Goal: Task Accomplishment & Management: Manage account settings

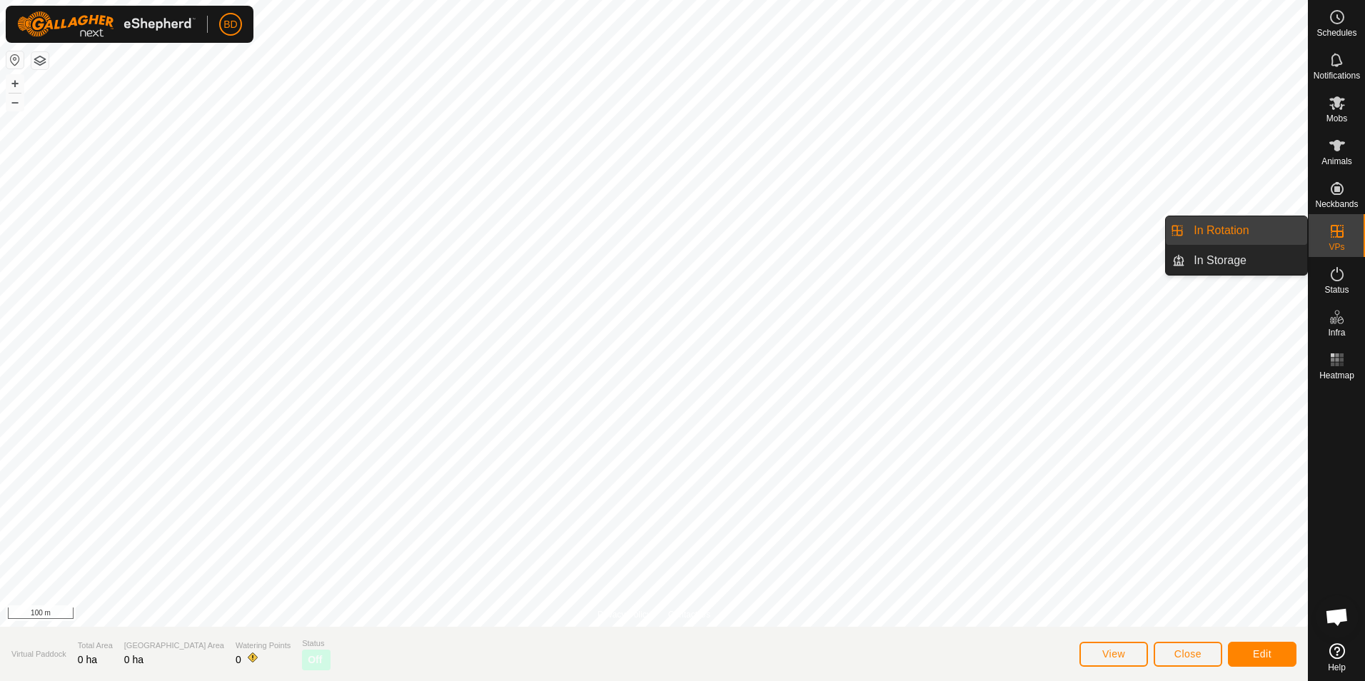
click at [1221, 233] on link "In Rotation" at bounding box center [1246, 230] width 122 height 29
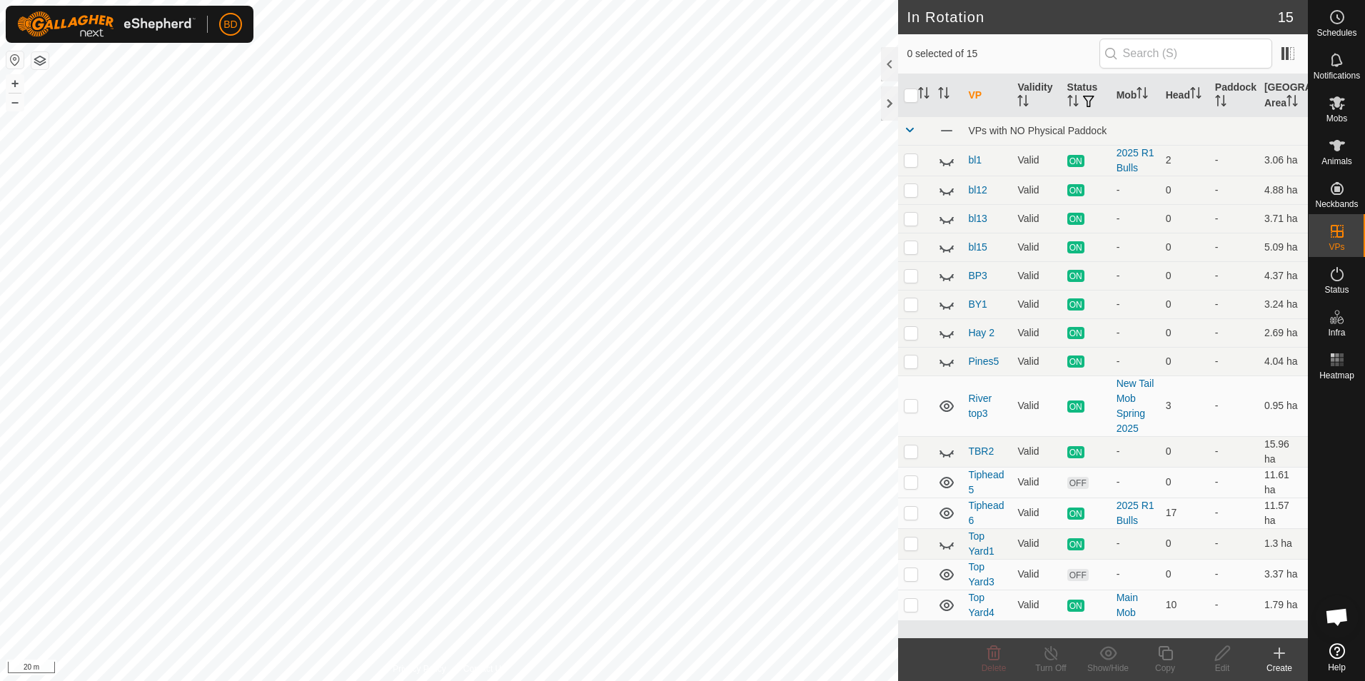
checkbox input "true"
click at [1052, 658] on icon at bounding box center [1051, 653] width 18 height 17
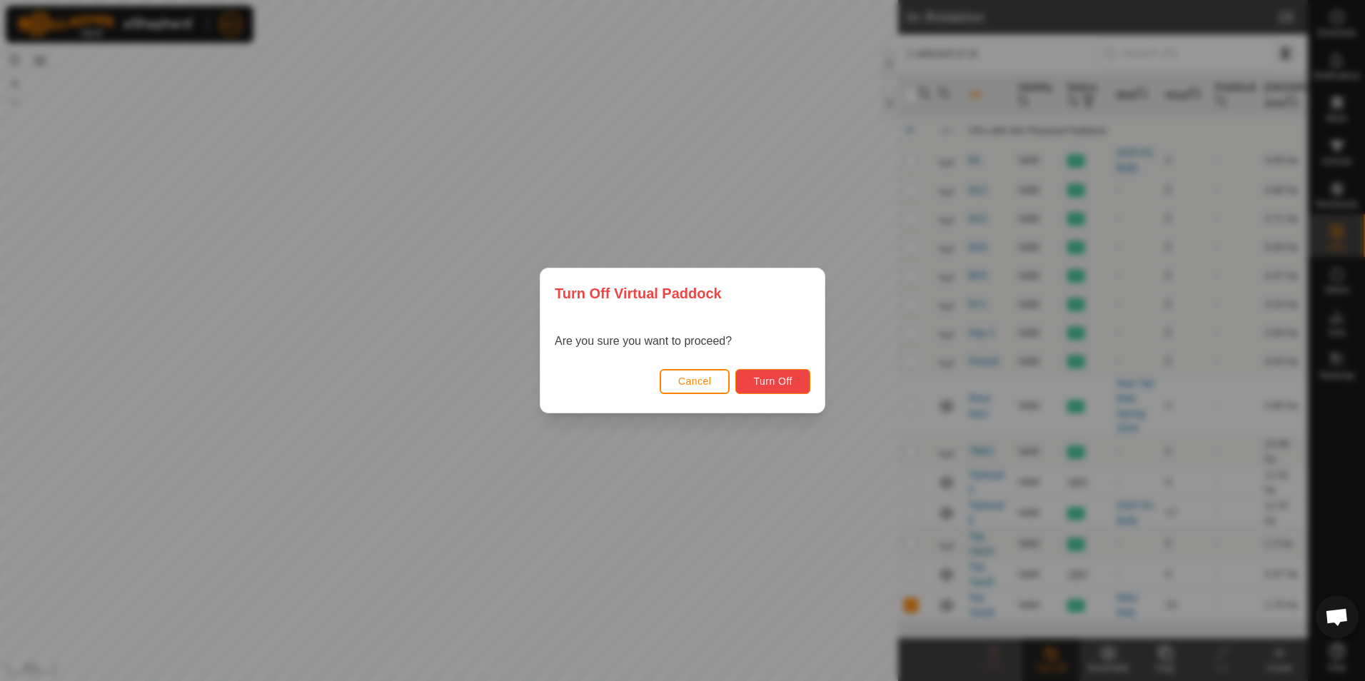
click at [783, 383] on span "Turn Off" at bounding box center [772, 381] width 39 height 11
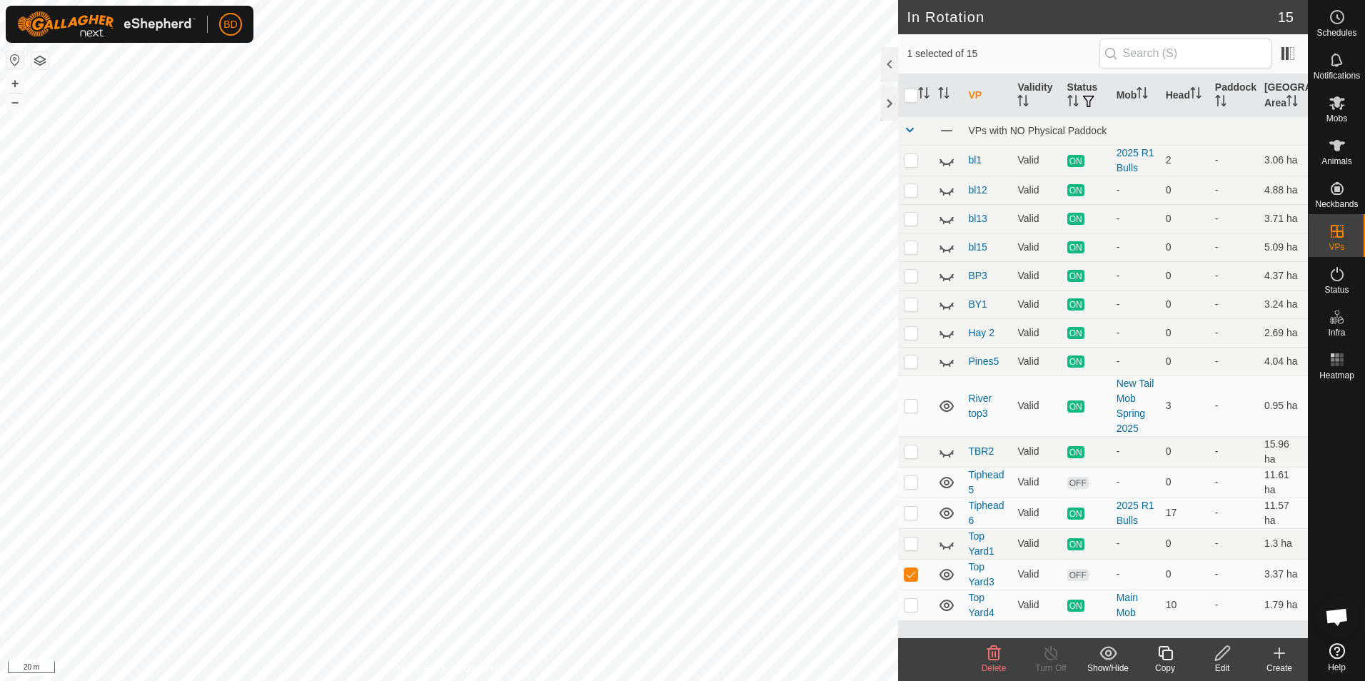
click at [989, 657] on icon at bounding box center [994, 653] width 14 height 14
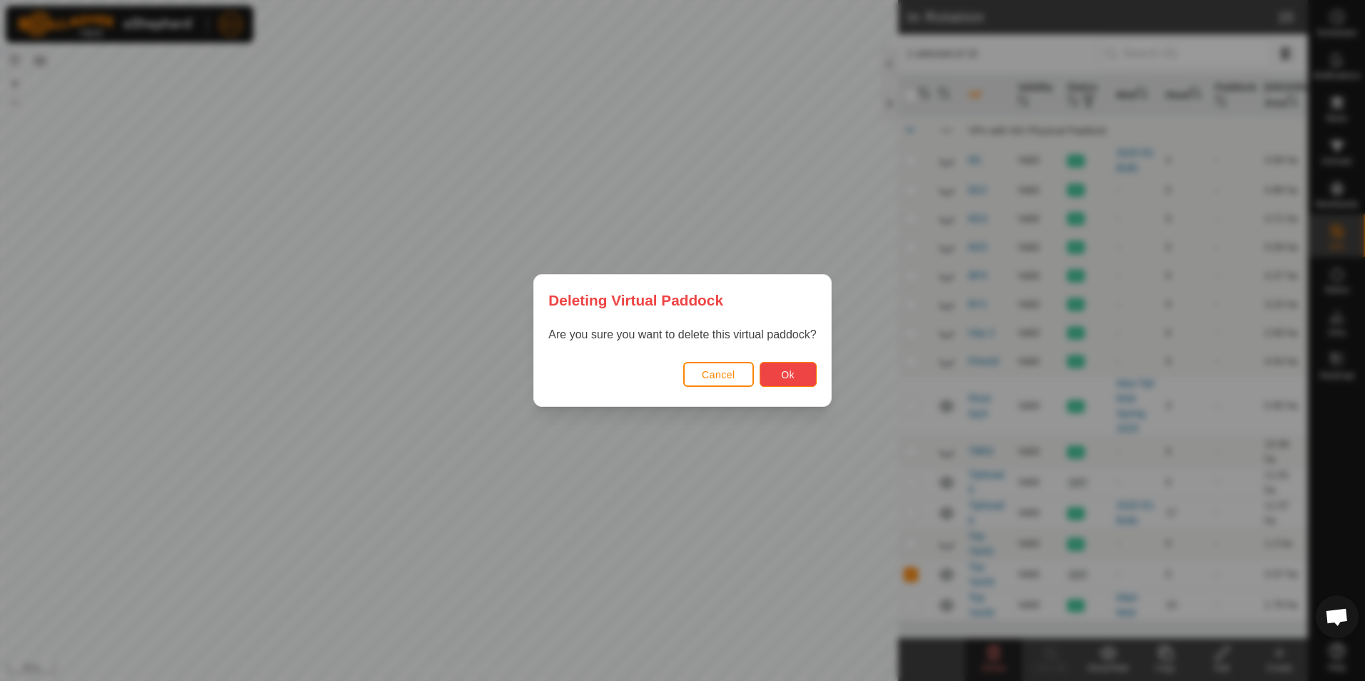
click at [795, 373] on button "Ok" at bounding box center [788, 374] width 57 height 25
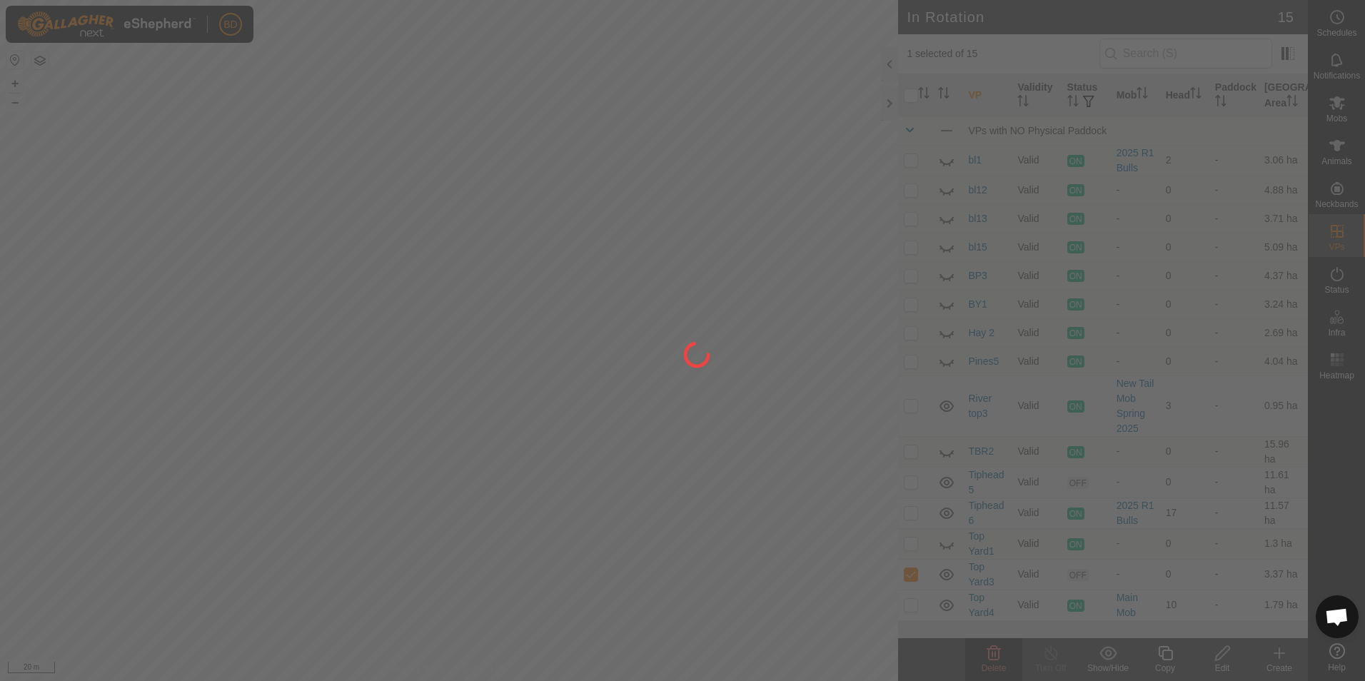
checkbox input "false"
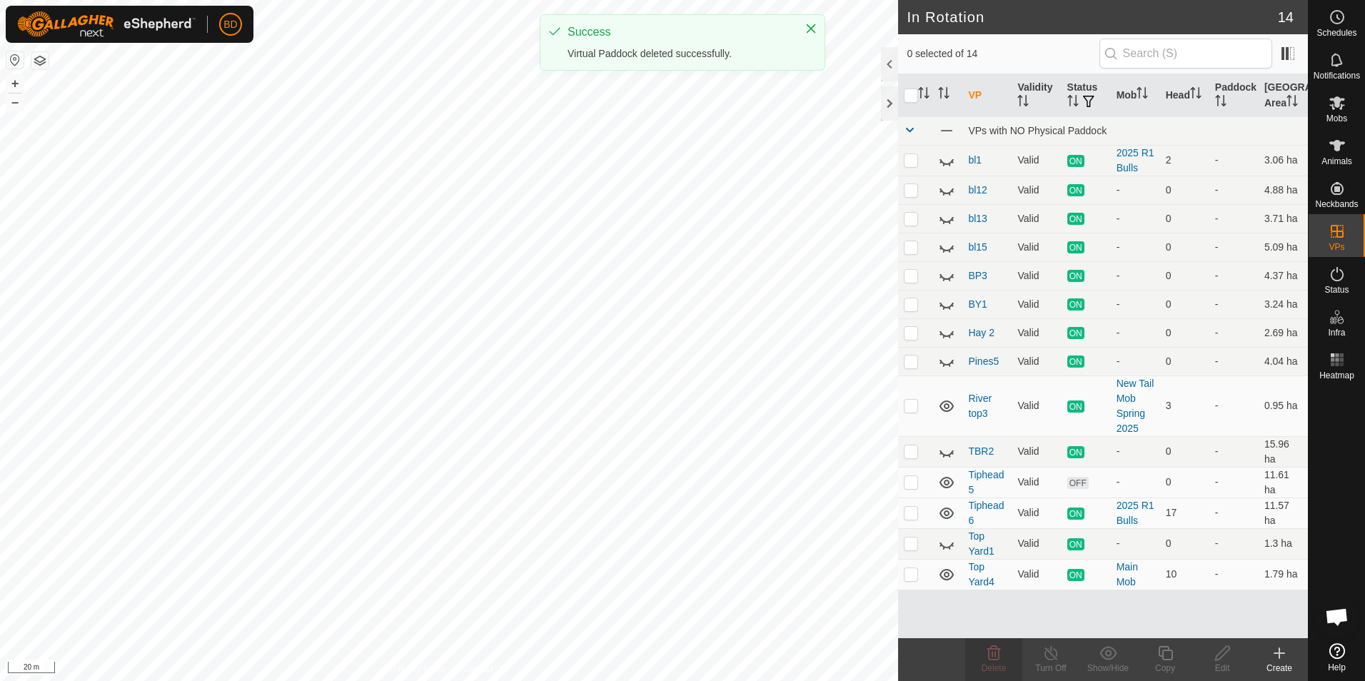
click at [1283, 659] on icon at bounding box center [1279, 653] width 17 height 17
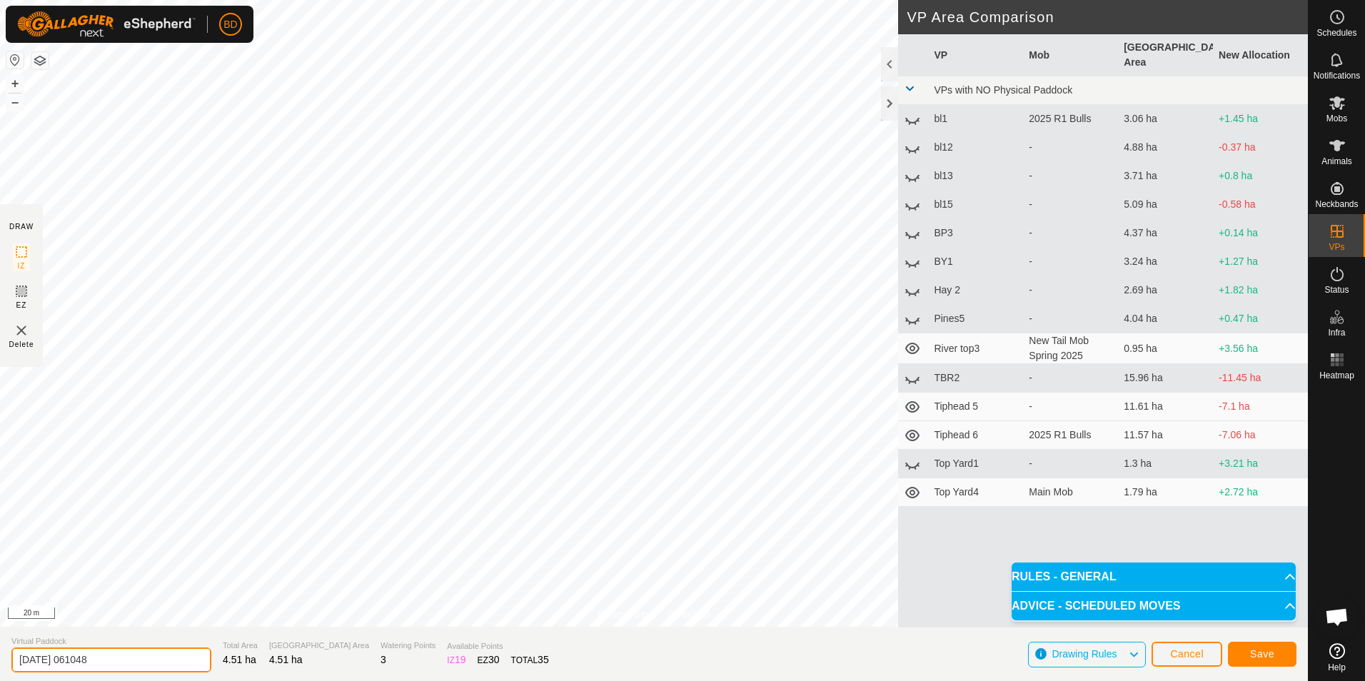
drag, startPoint x: 112, startPoint y: 660, endPoint x: -3, endPoint y: 655, distance: 115.0
click at [0, 655] on html "BD Schedules Notifications Mobs Animals Neckbands VPs Status Infra Heatmap Help…" at bounding box center [682, 340] width 1365 height 681
type input "Lame"
click at [1275, 650] on button "Save" at bounding box center [1262, 654] width 69 height 25
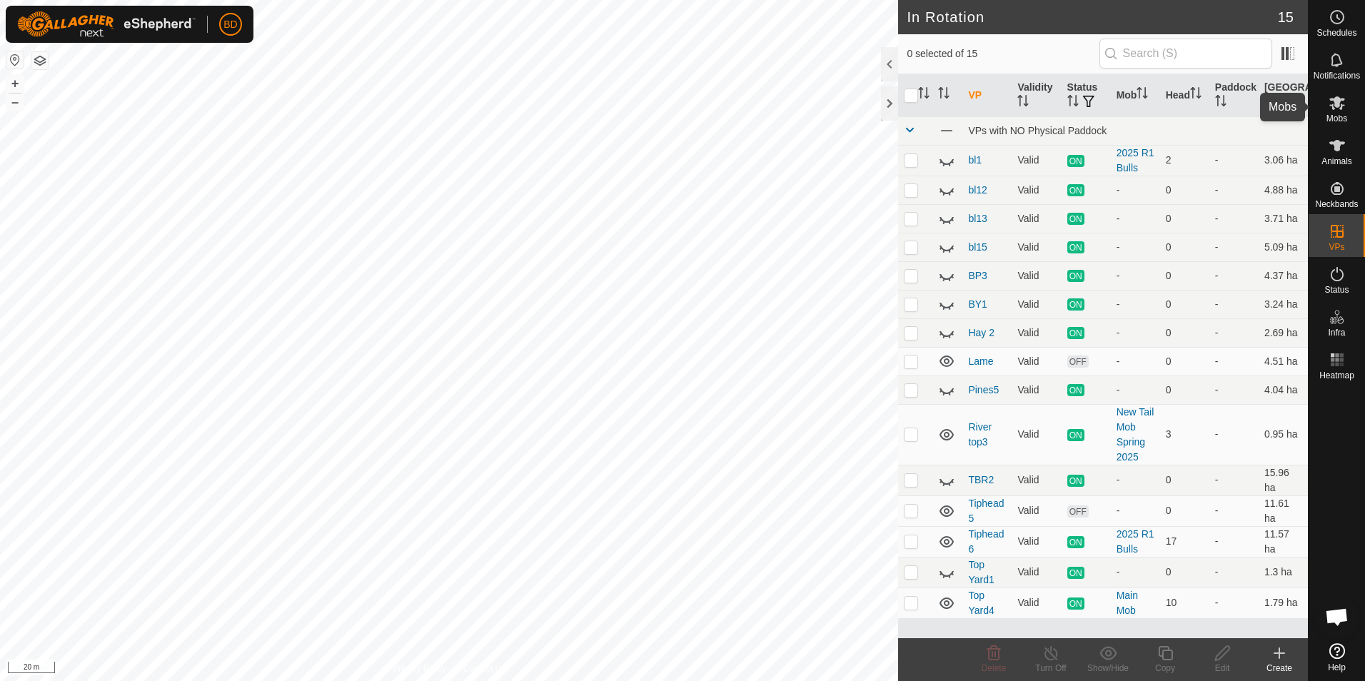
click at [1335, 109] on icon at bounding box center [1337, 102] width 17 height 17
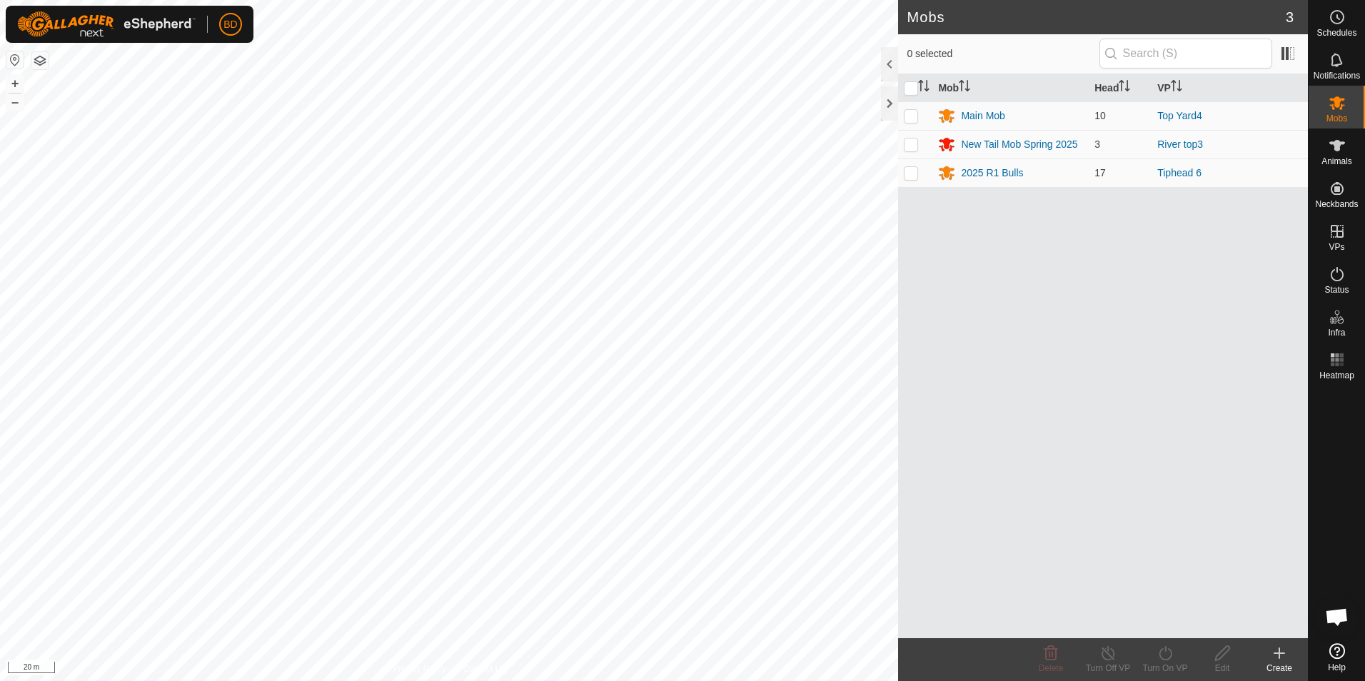
click at [912, 503] on div "Mobs 3 0 selected Mob Head VP Main Mob 10 Top Yard4 New Tail Mob Spring 2025 3 …" at bounding box center [654, 340] width 1308 height 681
click at [915, 116] on p-checkbox at bounding box center [911, 115] width 14 height 11
checkbox input "true"
click at [1170, 658] on icon at bounding box center [1165, 653] width 13 height 14
click at [1177, 625] on link "Now" at bounding box center [1207, 622] width 141 height 29
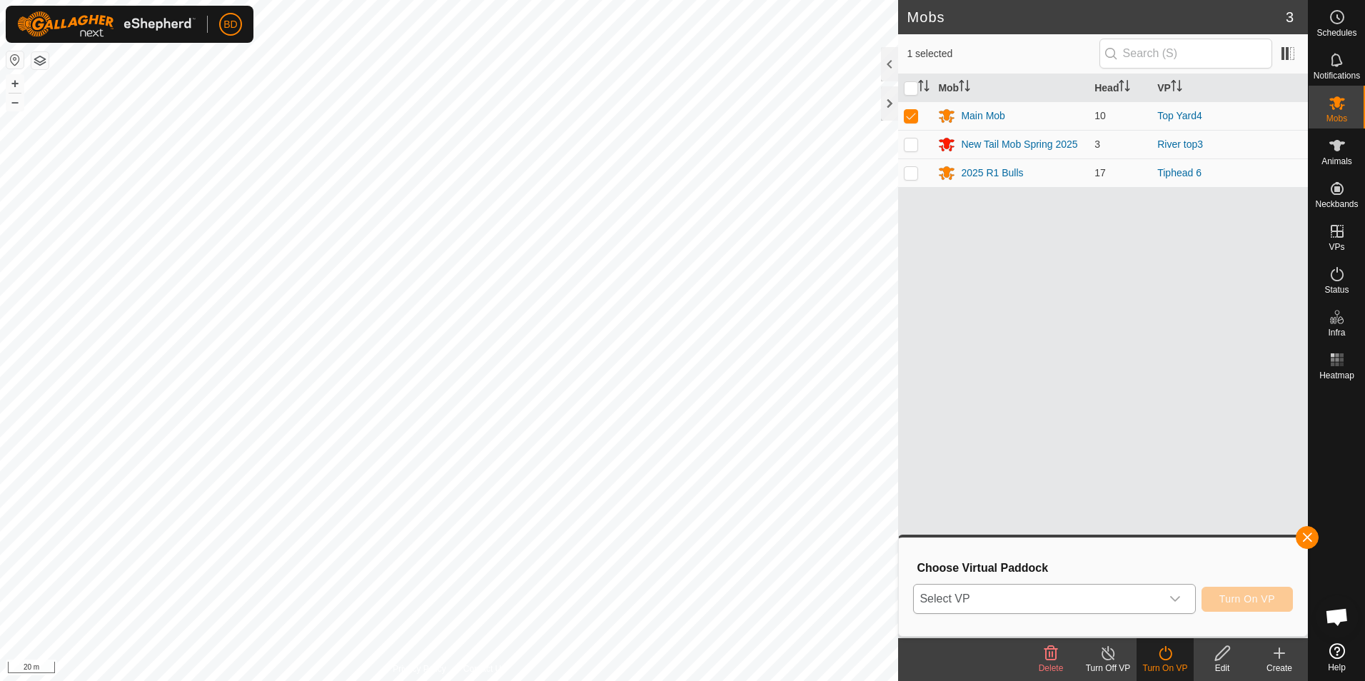
click at [1181, 598] on icon "dropdown trigger" at bounding box center [1175, 598] width 11 height 11
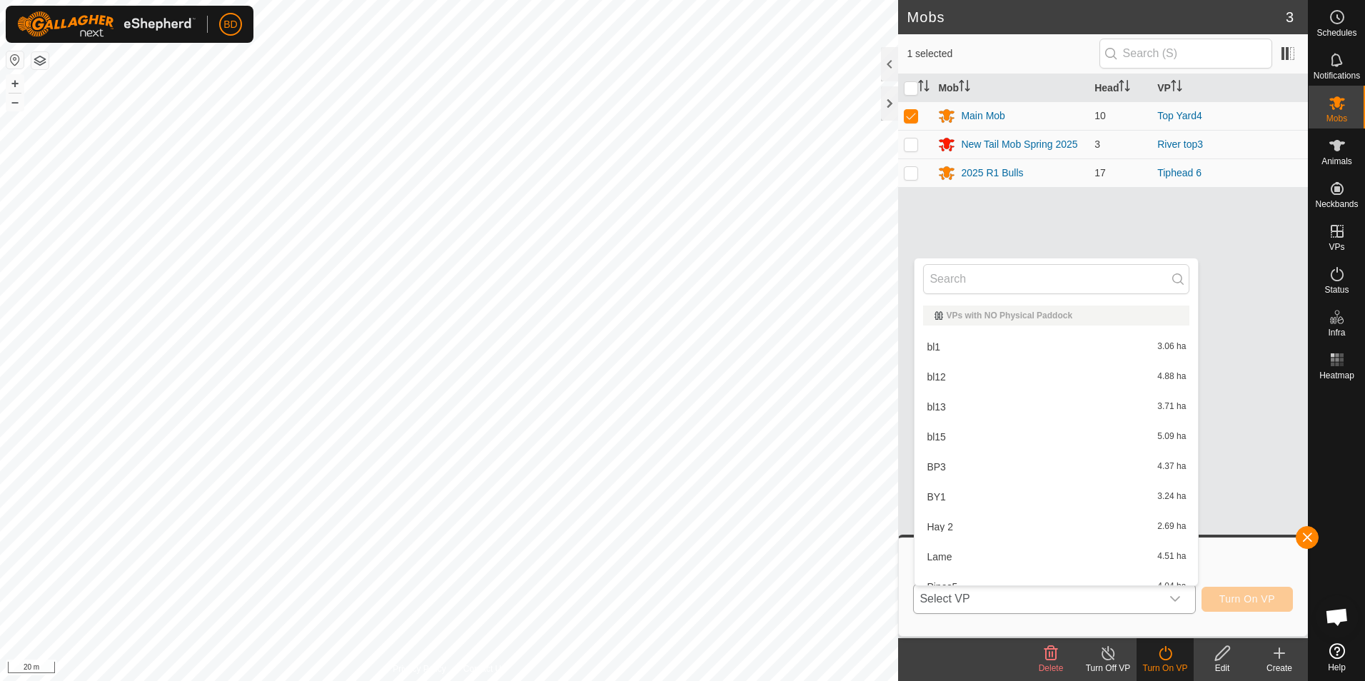
click at [955, 556] on li "Lame 4.51 ha" at bounding box center [1056, 557] width 283 height 29
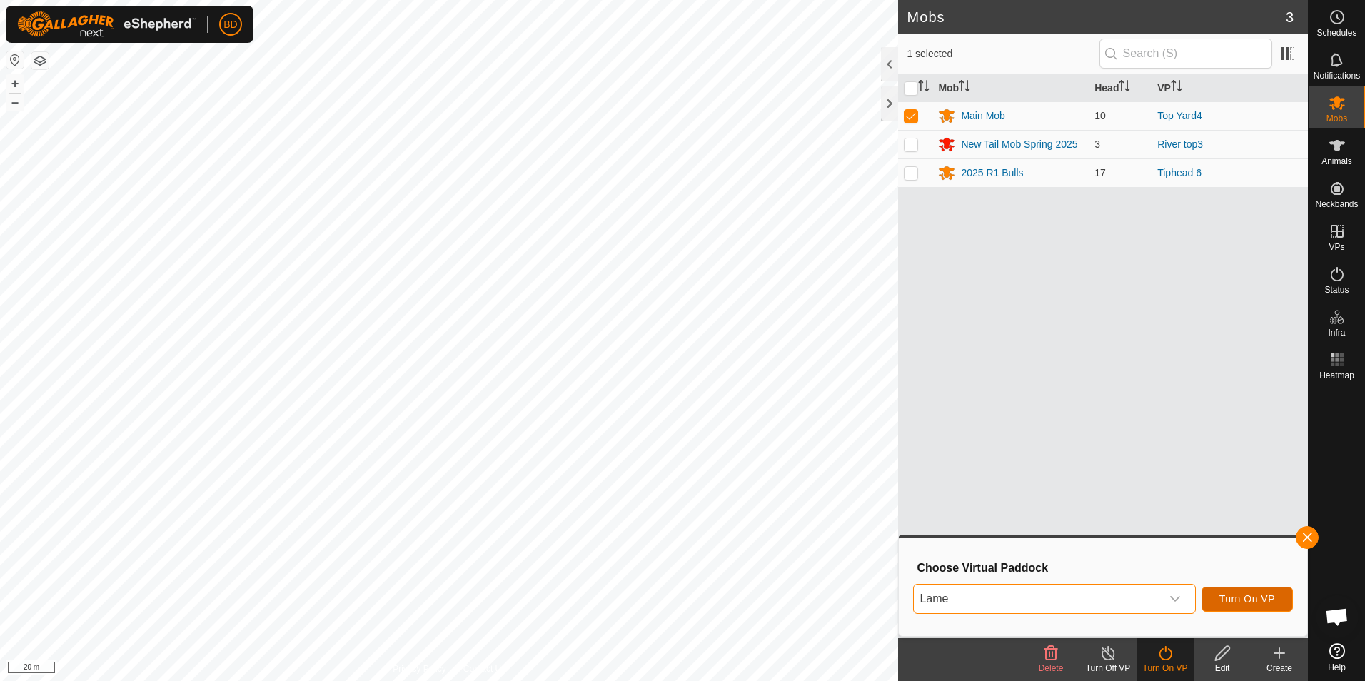
click at [1245, 596] on span "Turn On VP" at bounding box center [1248, 598] width 56 height 11
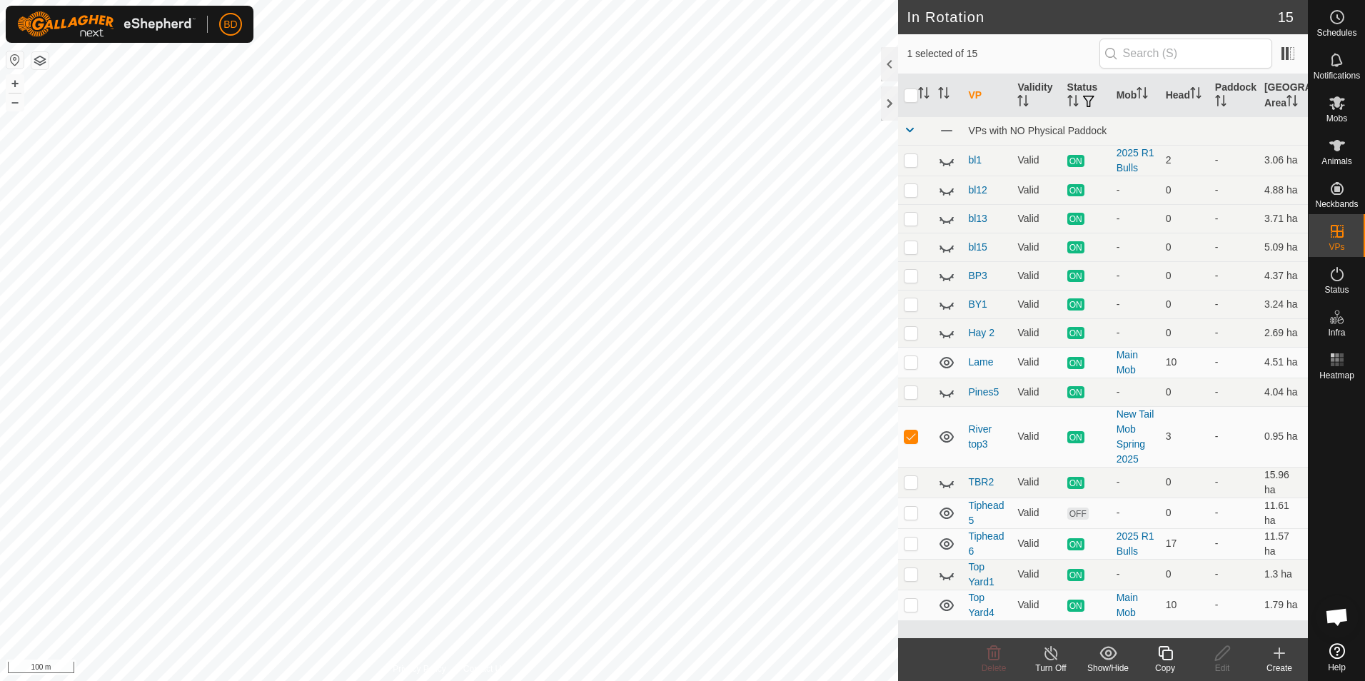
click at [1172, 663] on div "Copy" at bounding box center [1165, 668] width 57 height 13
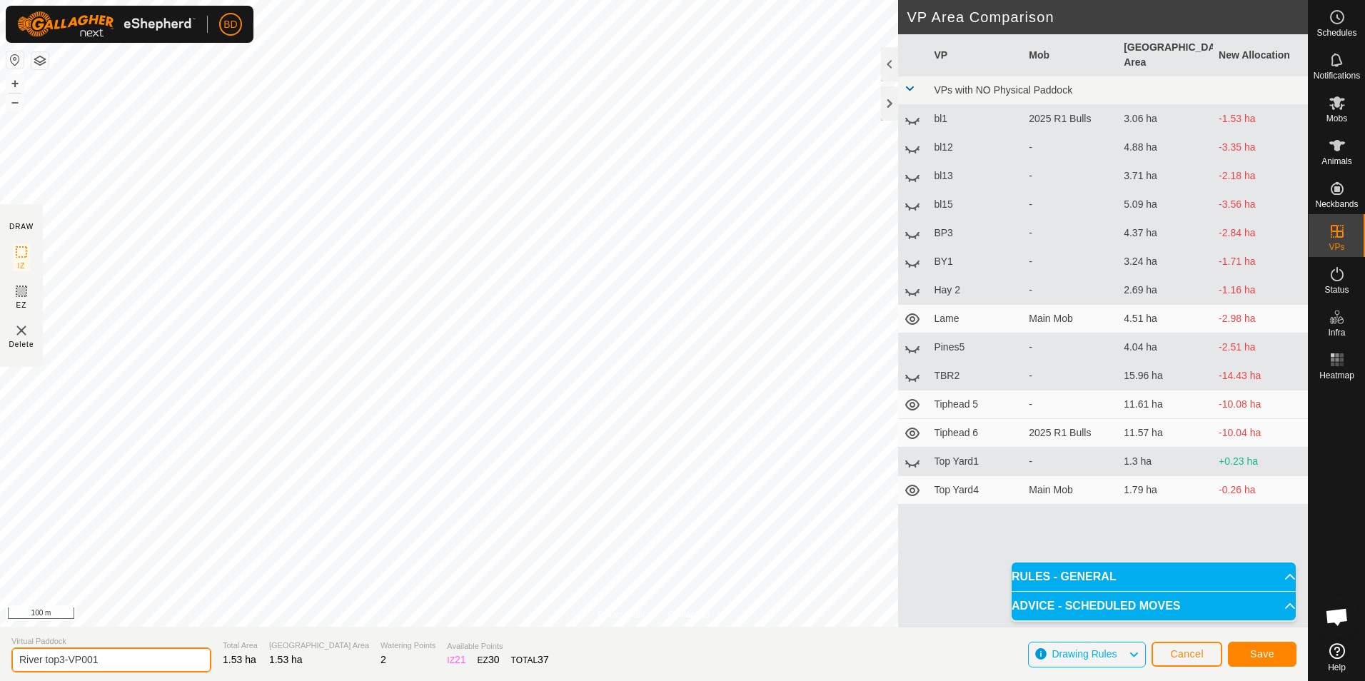
drag, startPoint x: 110, startPoint y: 663, endPoint x: 56, endPoint y: 660, distance: 53.7
click at [56, 660] on input "River top3-VP001" at bounding box center [111, 660] width 200 height 25
type input "River top4"
click at [1259, 657] on span "Save" at bounding box center [1262, 653] width 24 height 11
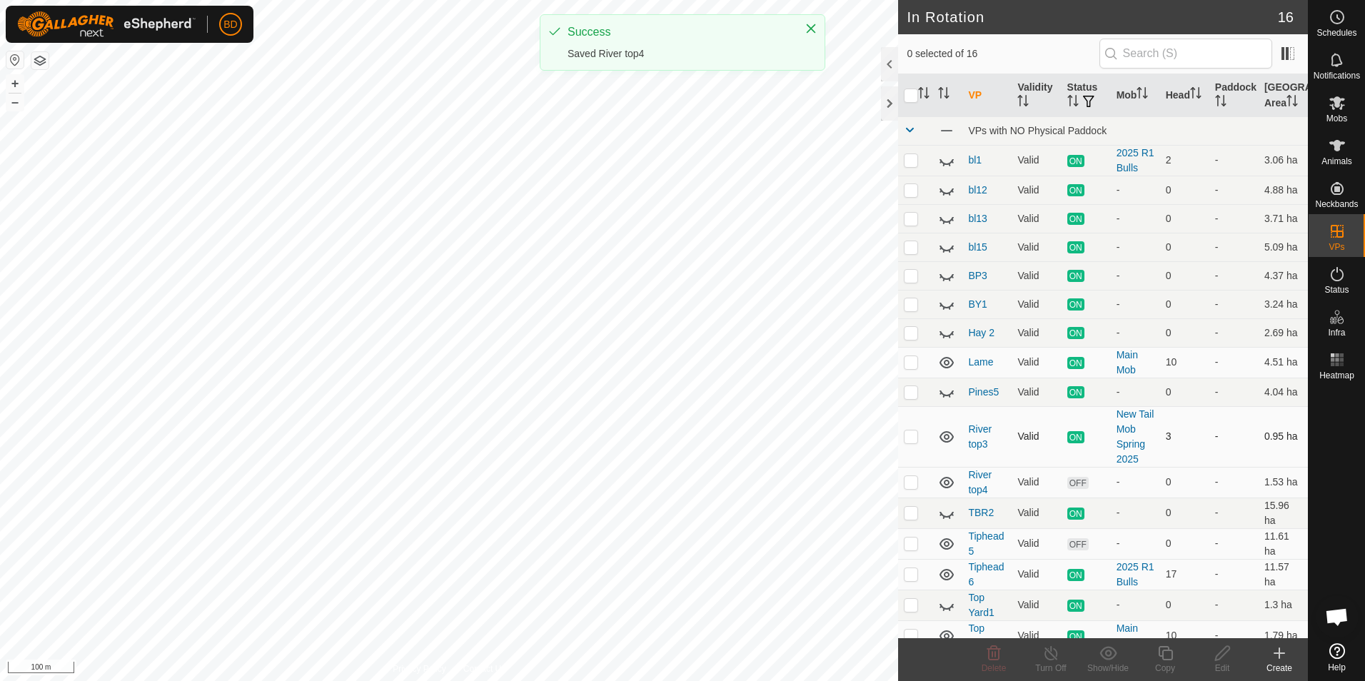
checkbox input "true"
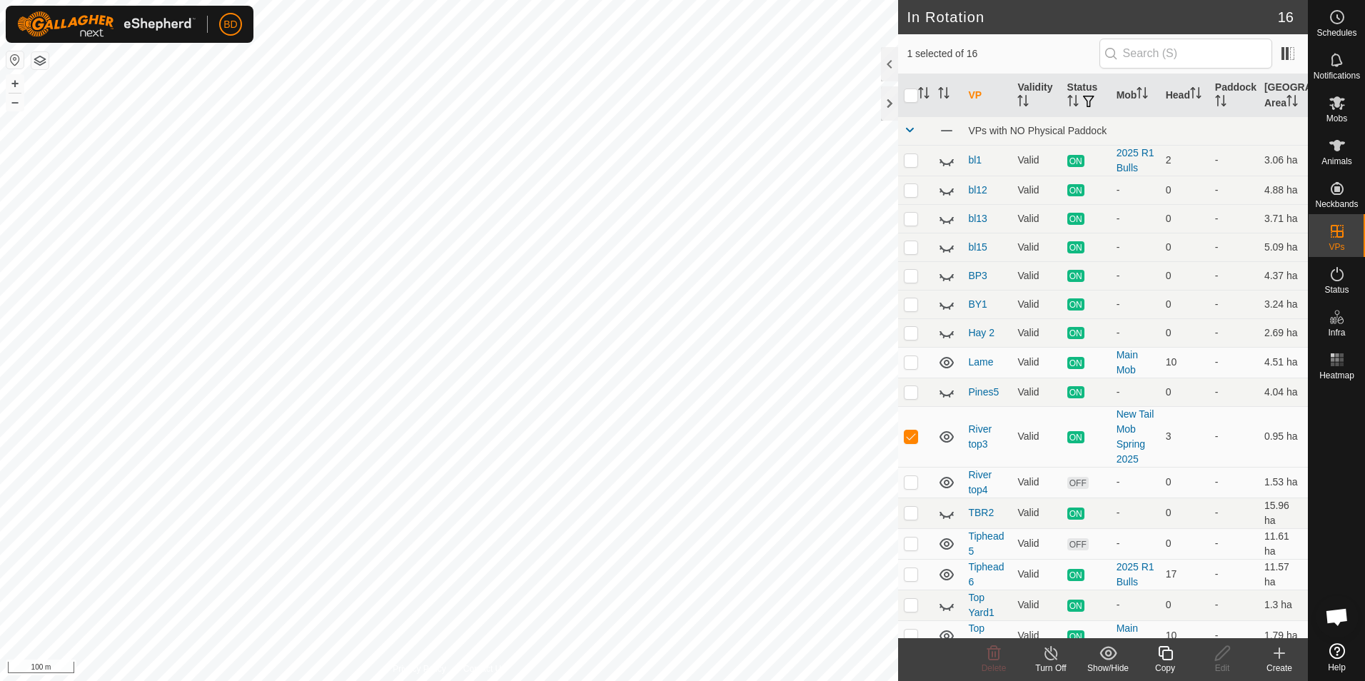
click at [1050, 660] on icon at bounding box center [1051, 653] width 13 height 14
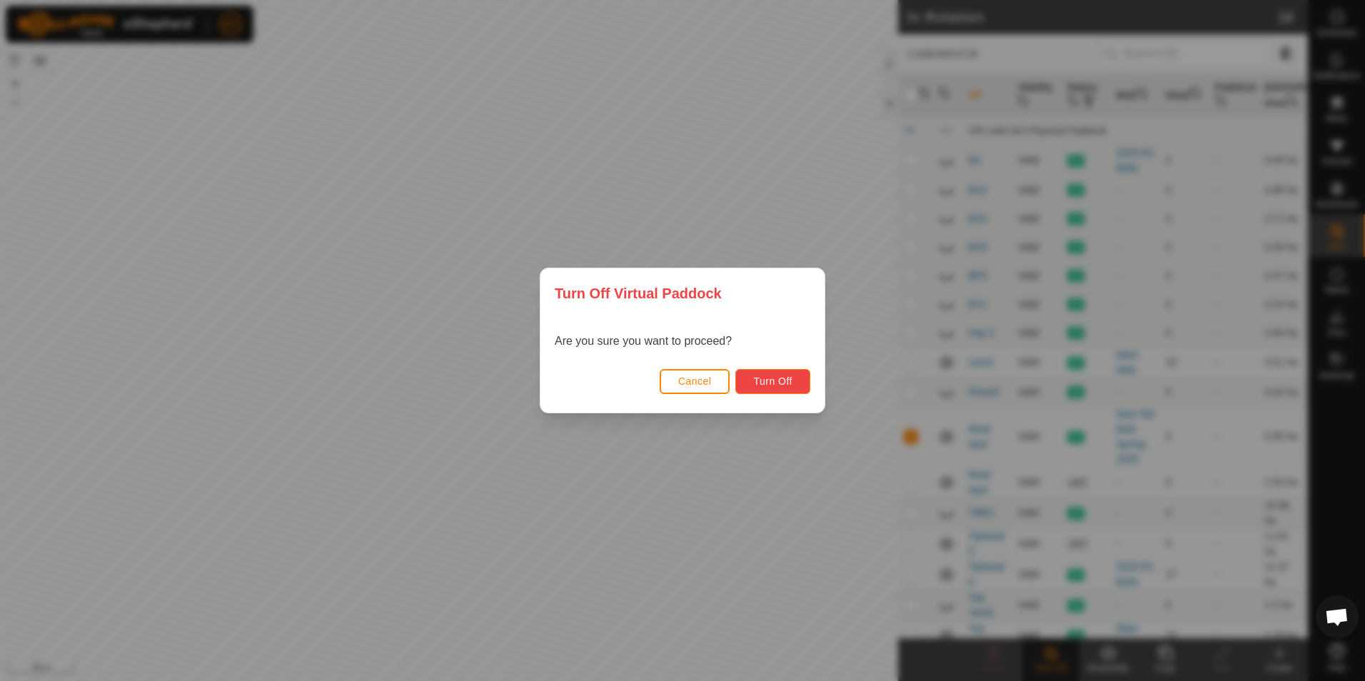
click at [795, 383] on button "Turn Off" at bounding box center [772, 381] width 75 height 25
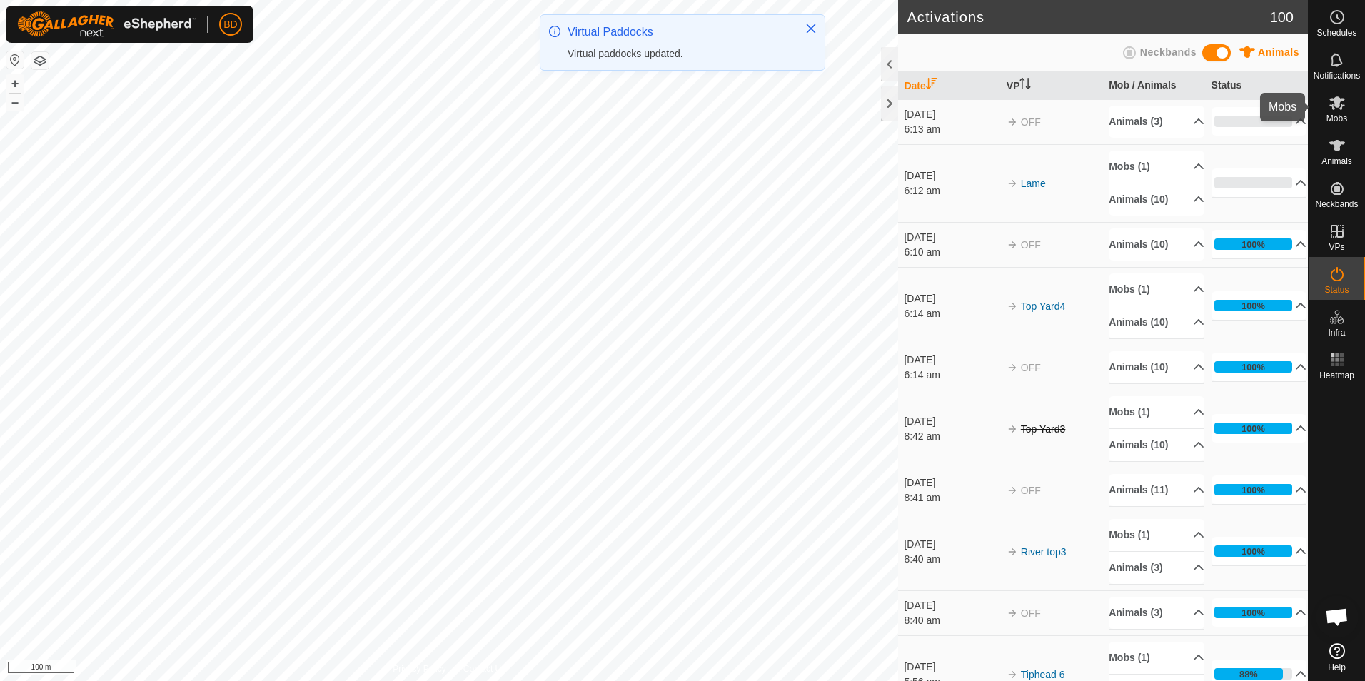
click at [1336, 104] on icon at bounding box center [1337, 103] width 16 height 14
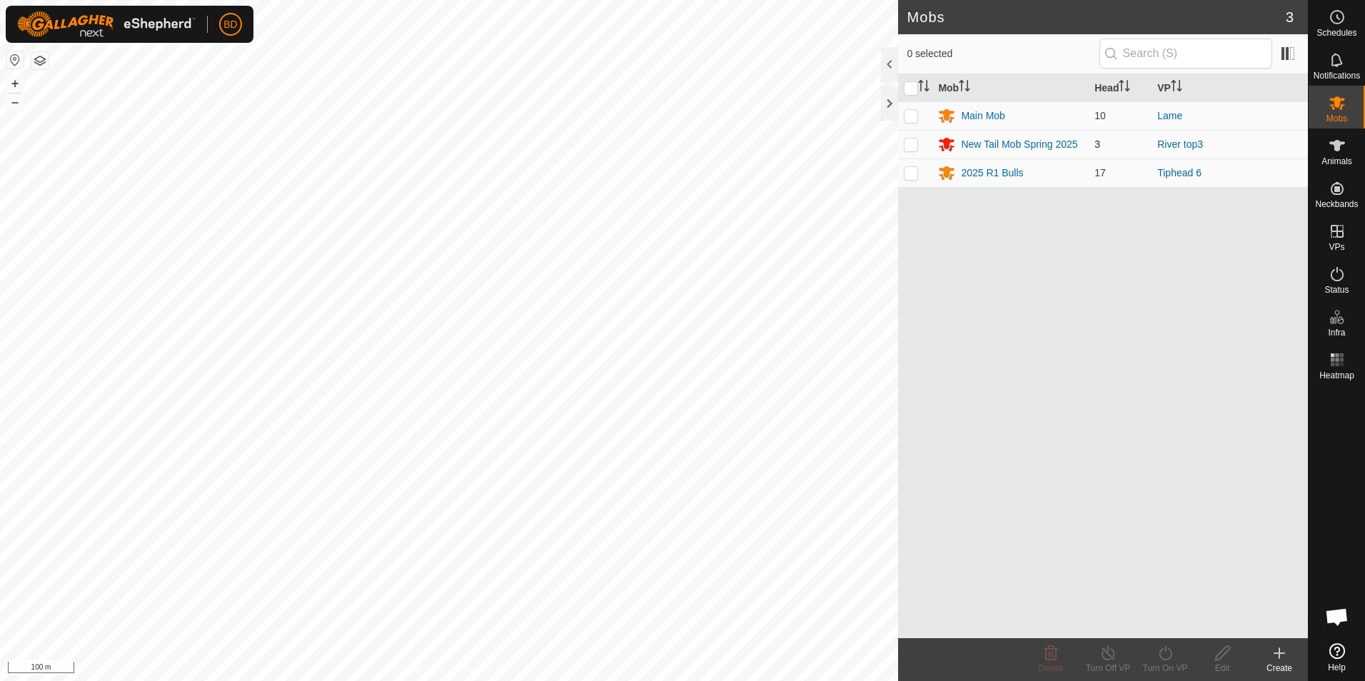
click at [914, 146] on p-checkbox at bounding box center [911, 144] width 14 height 11
checkbox input "true"
click at [1169, 665] on div "Turn On VP" at bounding box center [1165, 668] width 57 height 13
click at [1160, 620] on link "Now" at bounding box center [1207, 622] width 141 height 29
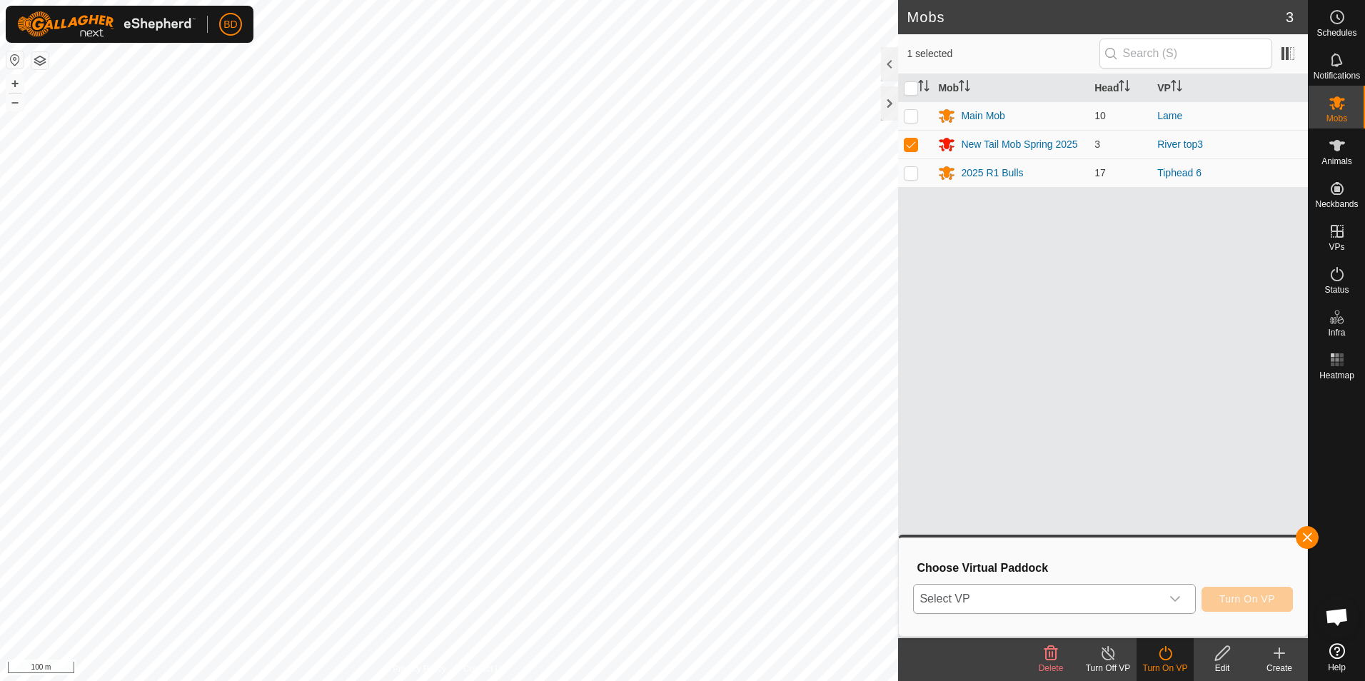
click at [1177, 598] on icon "dropdown trigger" at bounding box center [1175, 598] width 11 height 11
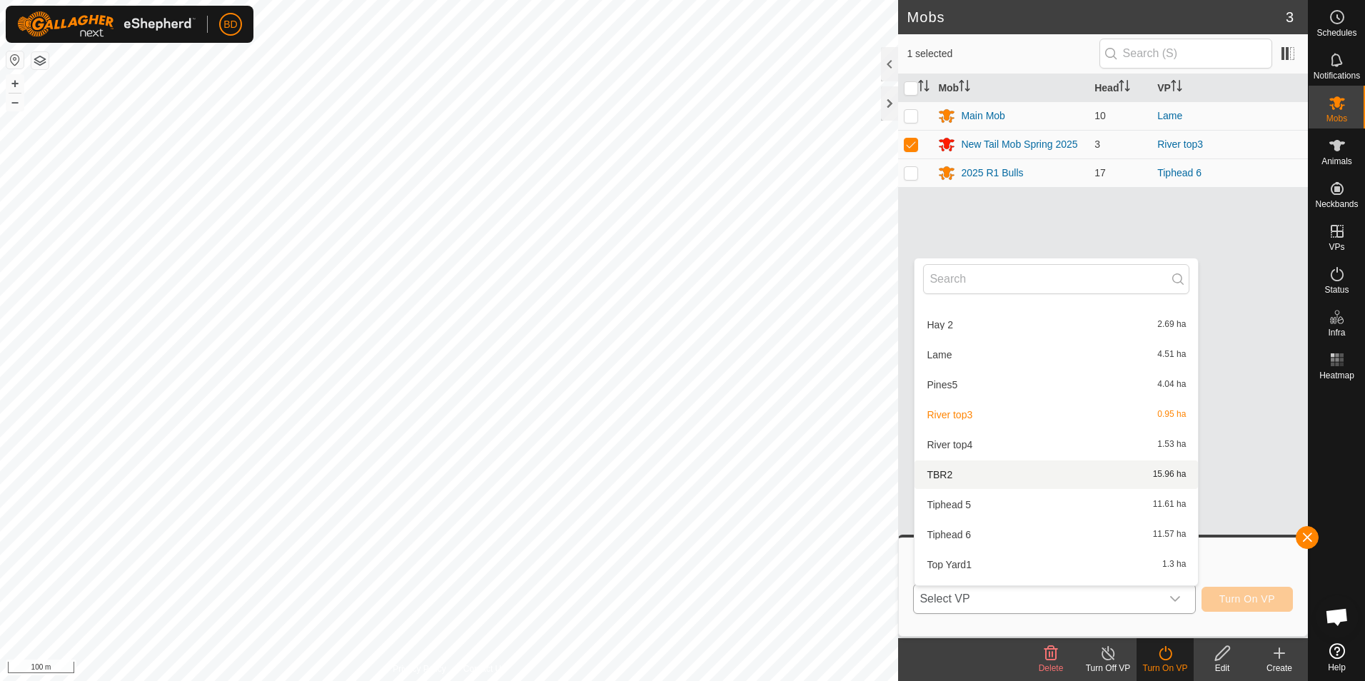
scroll to position [226, 0]
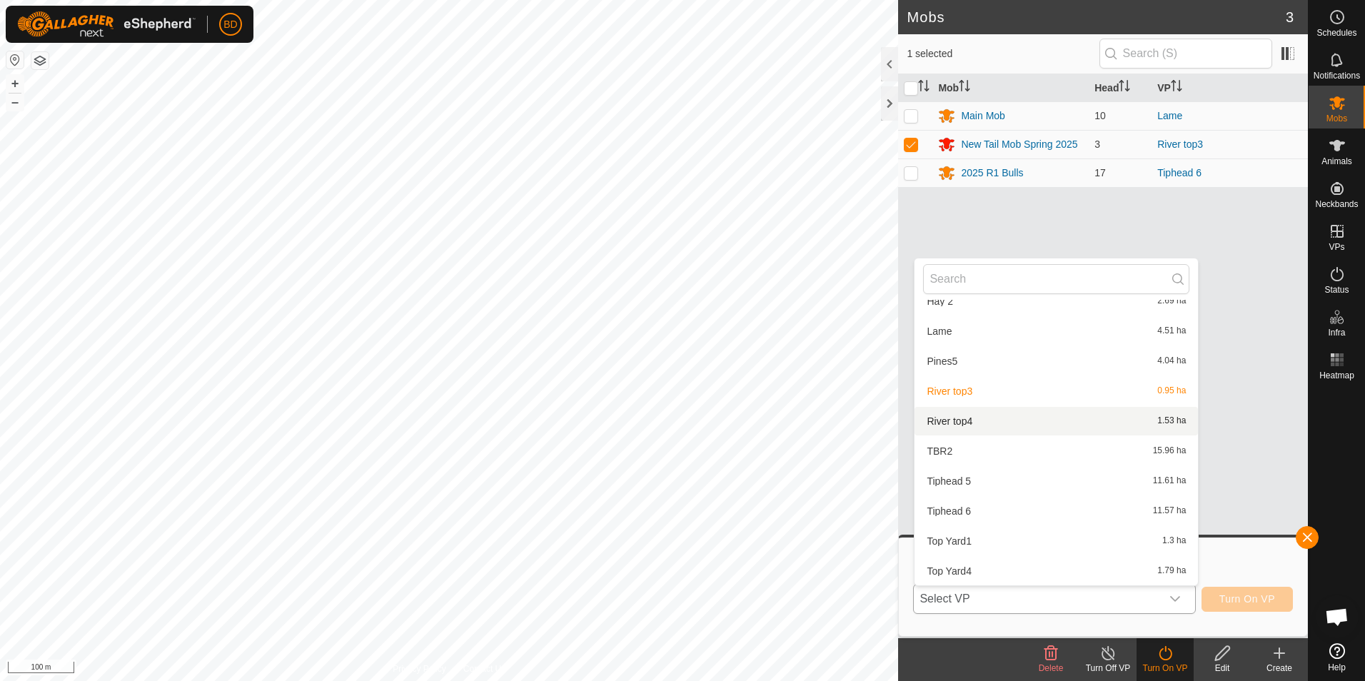
click at [955, 421] on li "River top4 1.53 ha" at bounding box center [1056, 421] width 283 height 29
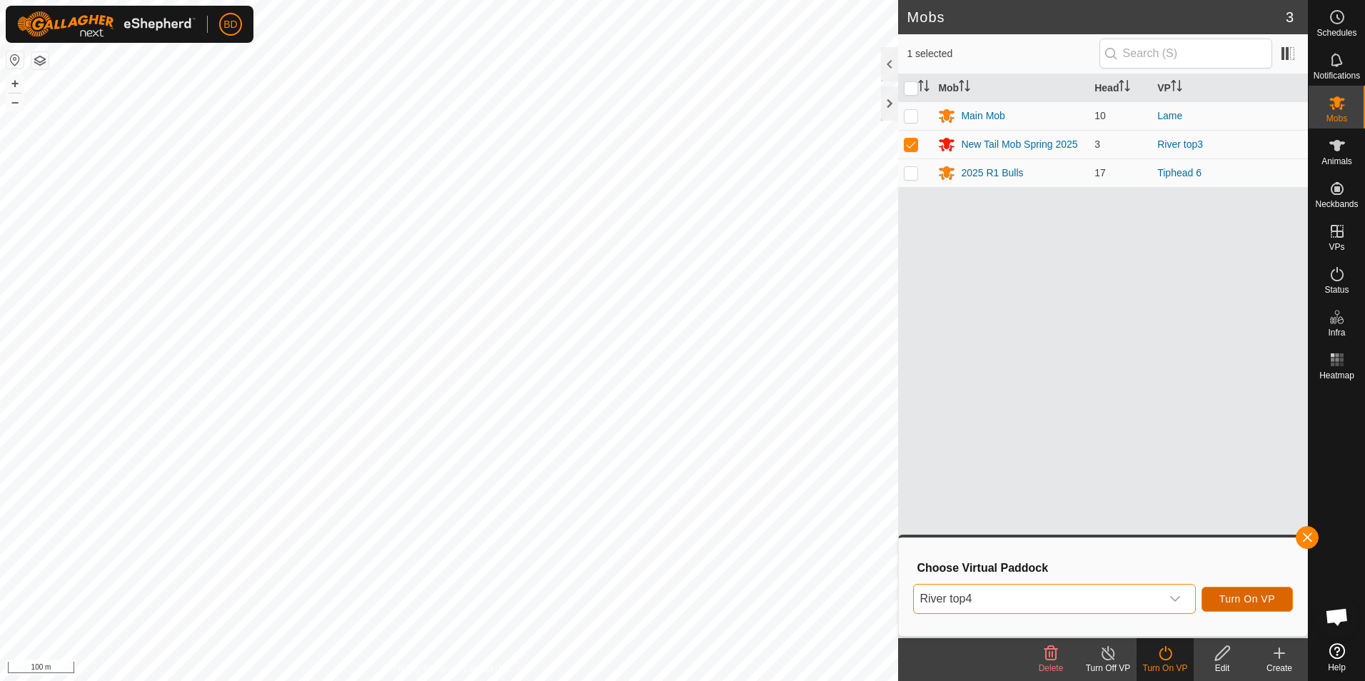
click at [1250, 601] on span "Turn On VP" at bounding box center [1248, 598] width 56 height 11
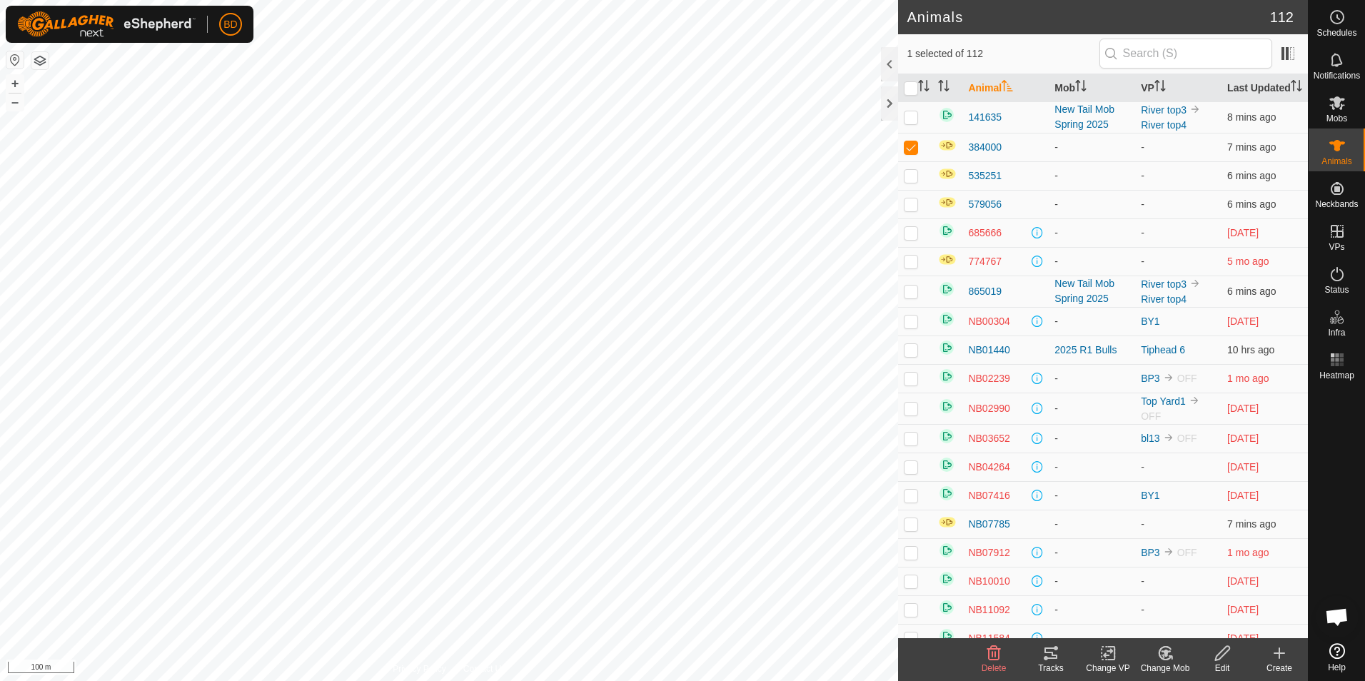
click at [1167, 662] on div "Change Mob" at bounding box center [1165, 668] width 57 height 13
click at [1186, 585] on link "Choose Mob..." at bounding box center [1207, 592] width 141 height 29
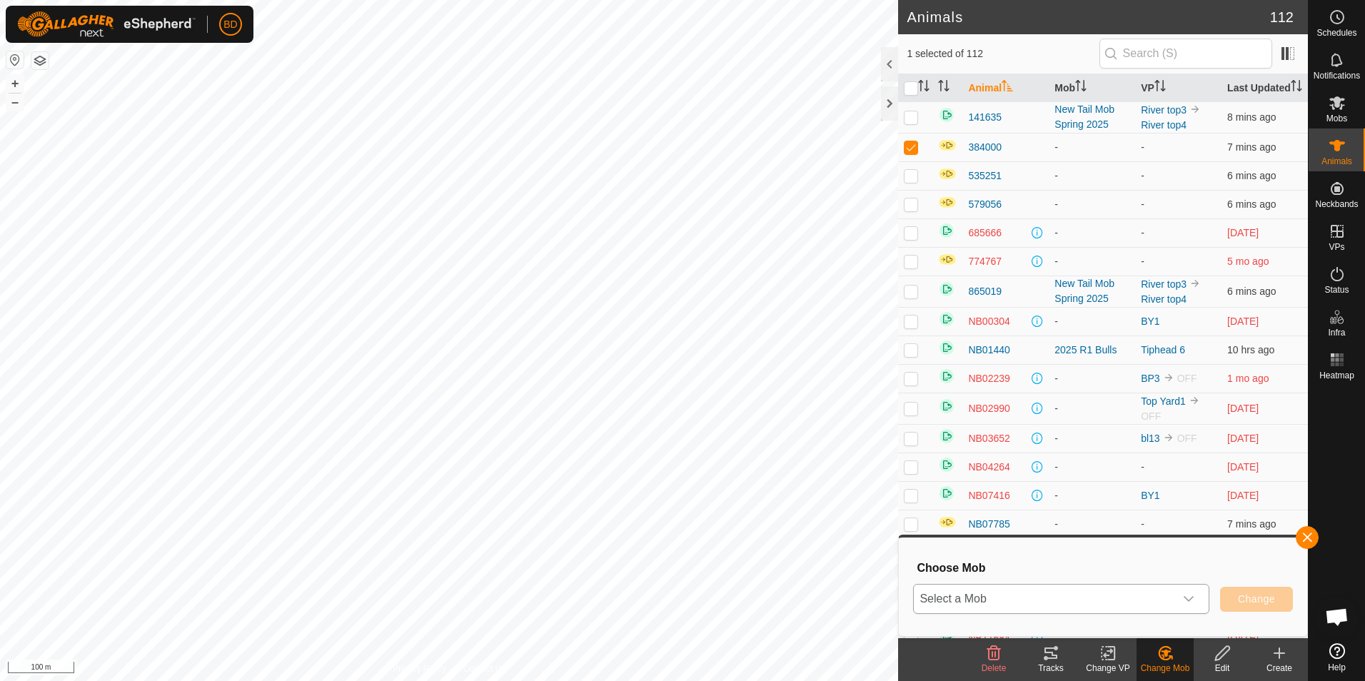
click at [1195, 601] on div "dropdown trigger" at bounding box center [1189, 599] width 29 height 29
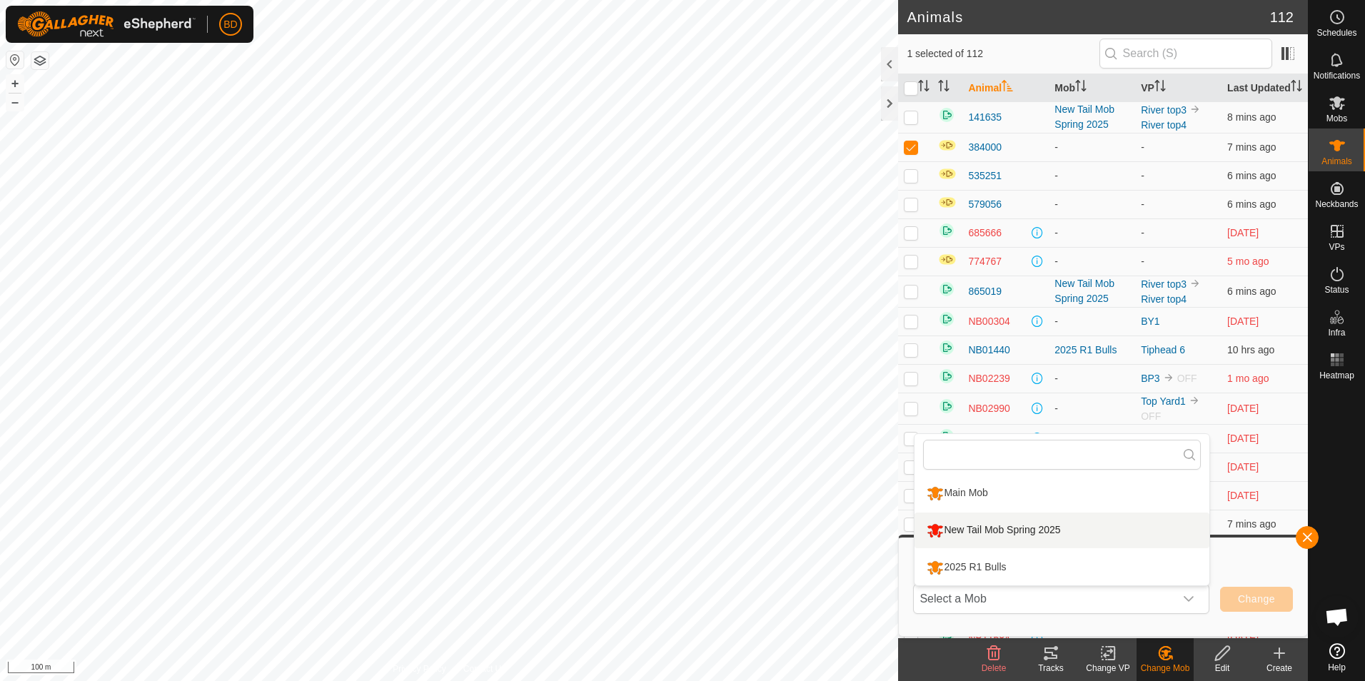
click at [1267, 556] on div "Choose Mob Select a Mob Main Mob New Tail Mob Spring 2025 2025 R1 Bulls Change" at bounding box center [1103, 586] width 391 height 81
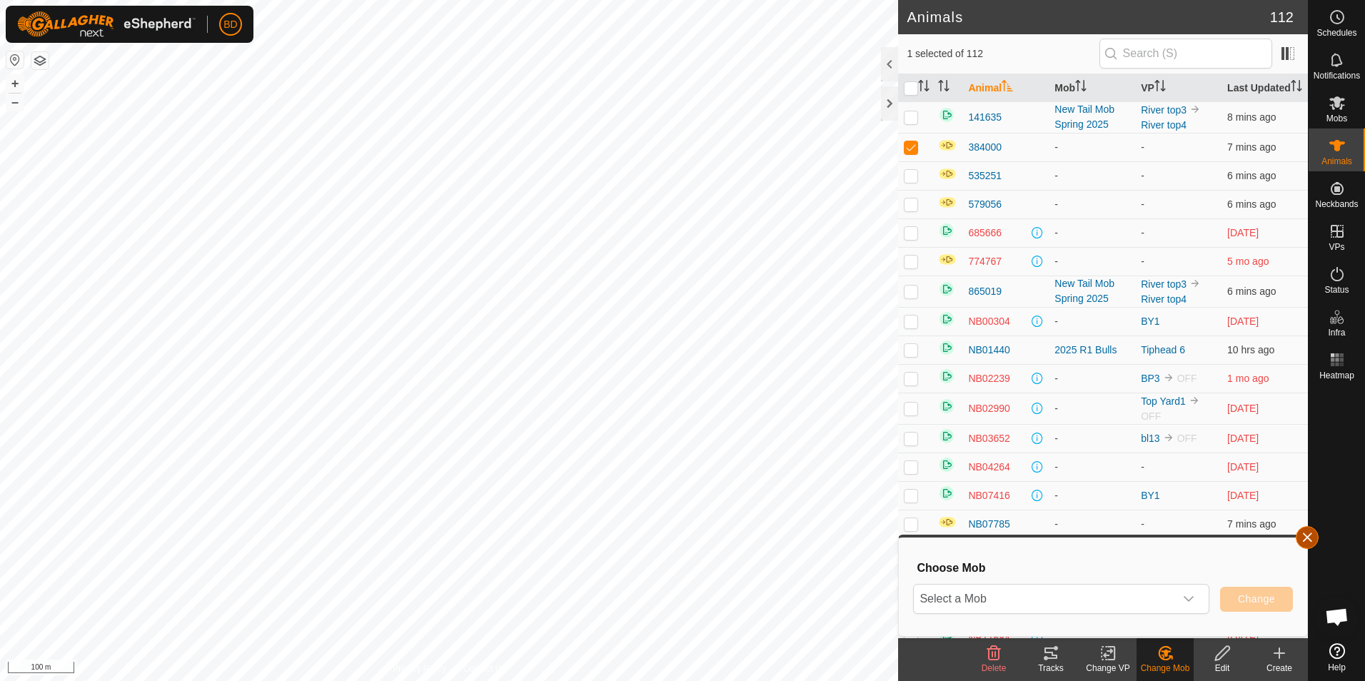
click at [1309, 539] on button "button" at bounding box center [1307, 537] width 23 height 23
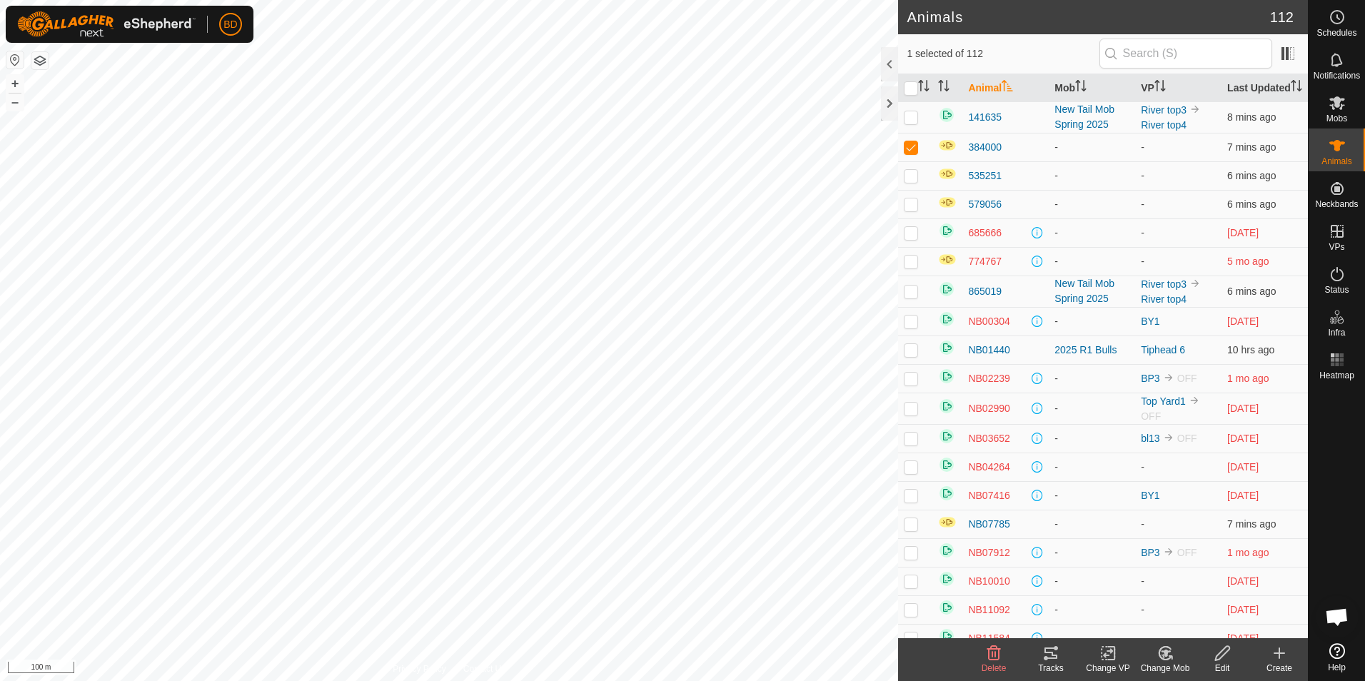
click at [1222, 661] on icon at bounding box center [1223, 653] width 18 height 17
